Goal: Navigation & Orientation: Find specific page/section

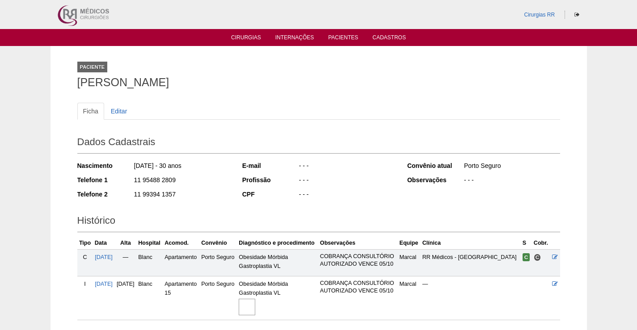
scroll to position [91, 0]
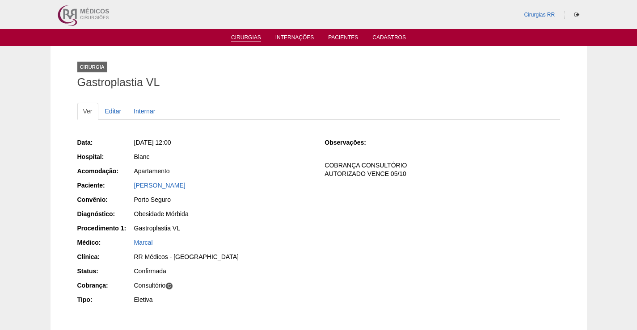
click at [247, 38] on link "Cirurgias" at bounding box center [246, 38] width 30 height 8
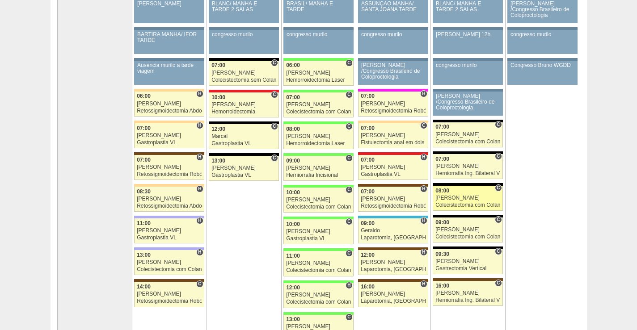
scroll to position [179, 0]
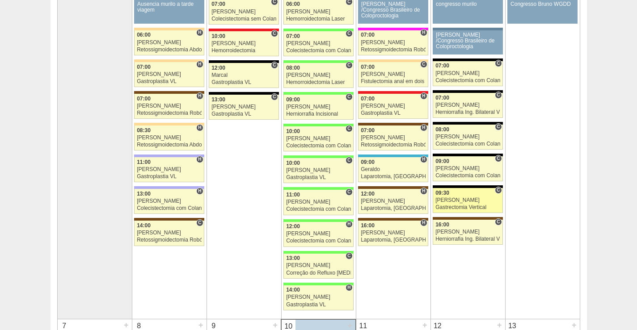
click at [467, 197] on link "88414 Nathan C 09:30 Nathan Gastrectomia Vertical Hospital Blanc RR Médicos - S…" at bounding box center [467, 200] width 70 height 25
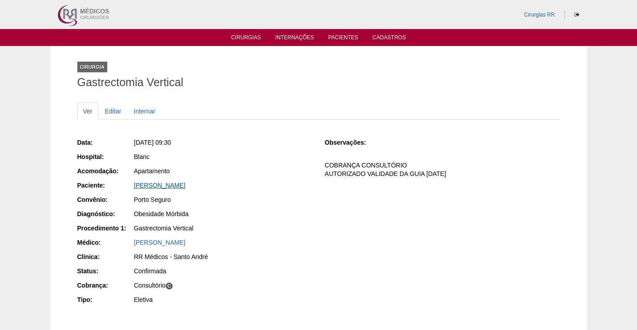
click at [185, 184] on link "ROSANGELA DA COSTA BERNINI" at bounding box center [159, 185] width 51 height 7
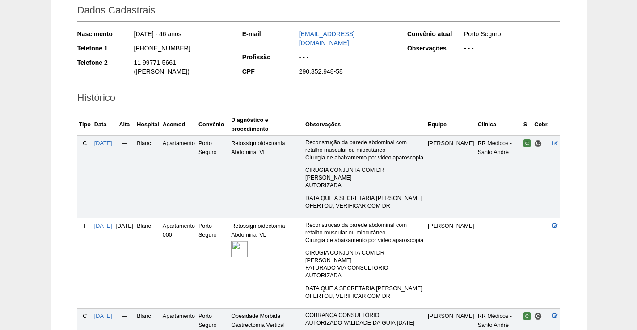
scroll to position [223, 0]
